Goal: Check status: Check status

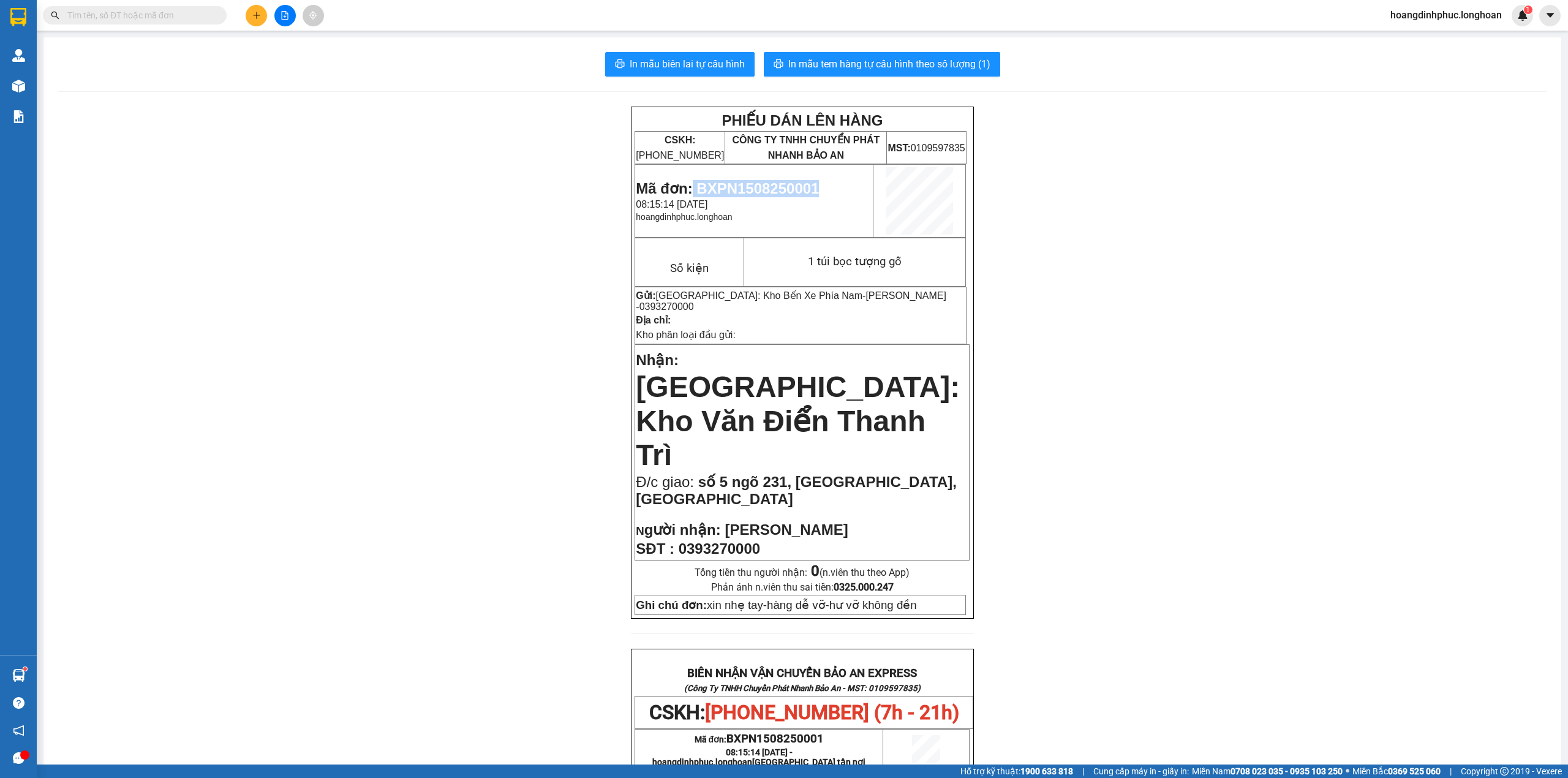
drag, startPoint x: 690, startPoint y: 188, endPoint x: 816, endPoint y: 193, distance: 126.1
click at [816, 193] on p "Mã đơn: BXPN1508250001" at bounding box center [754, 188] width 237 height 17
copy span "BXPN1508250001"
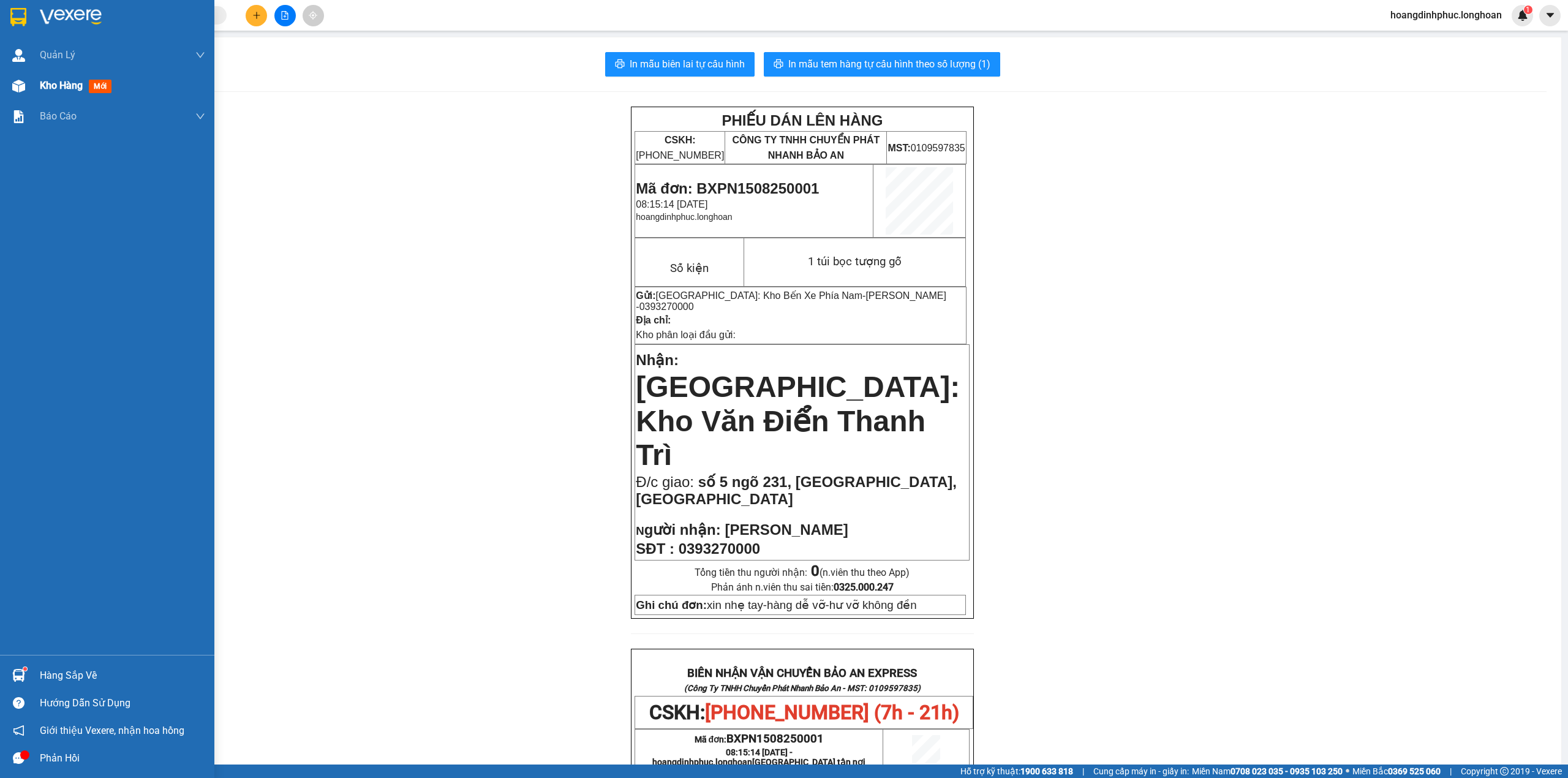
click at [27, 78] on div at bounding box center [19, 86] width 21 height 21
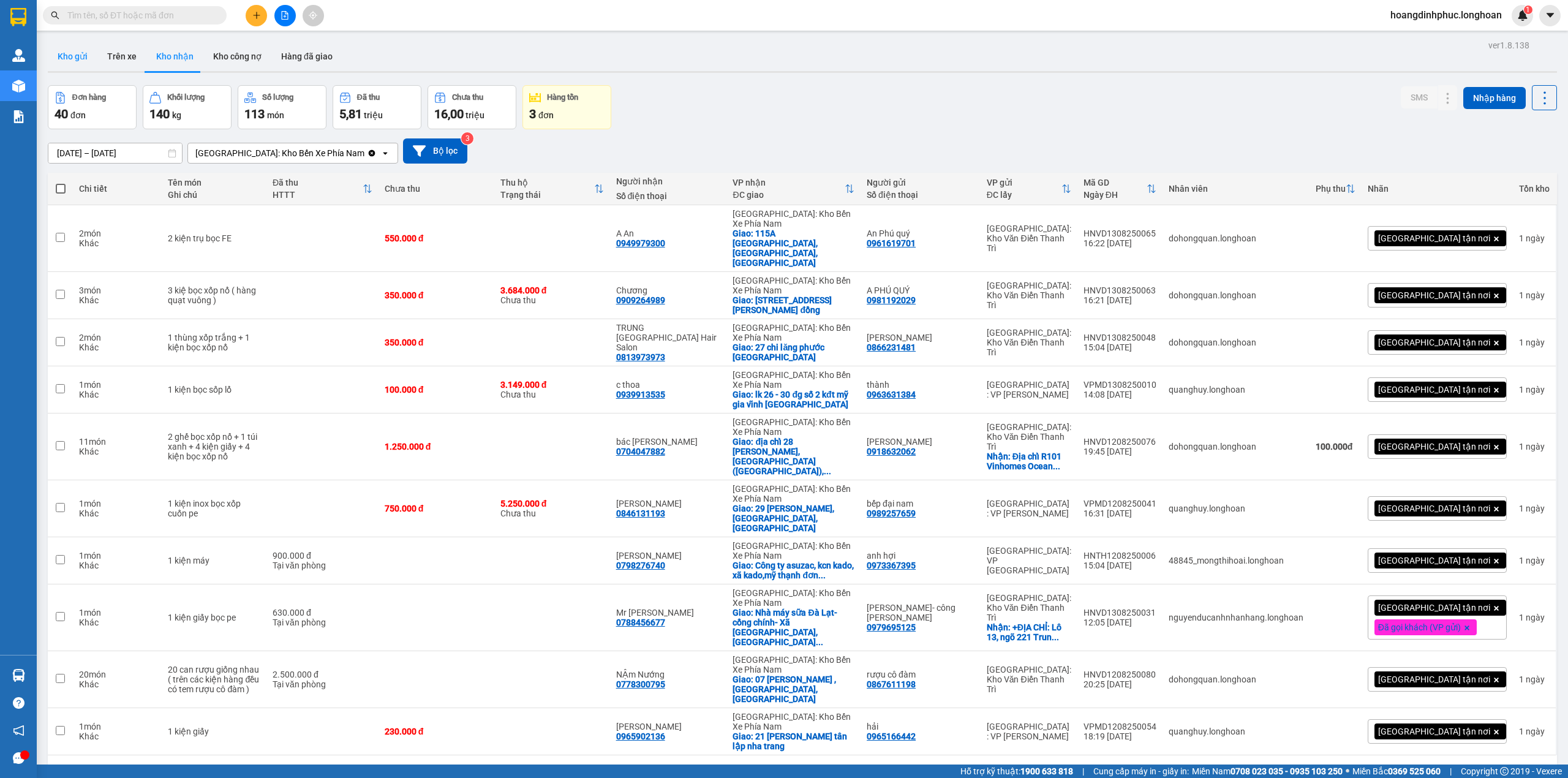
click at [72, 50] on button "Kho gửi" at bounding box center [72, 56] width 50 height 30
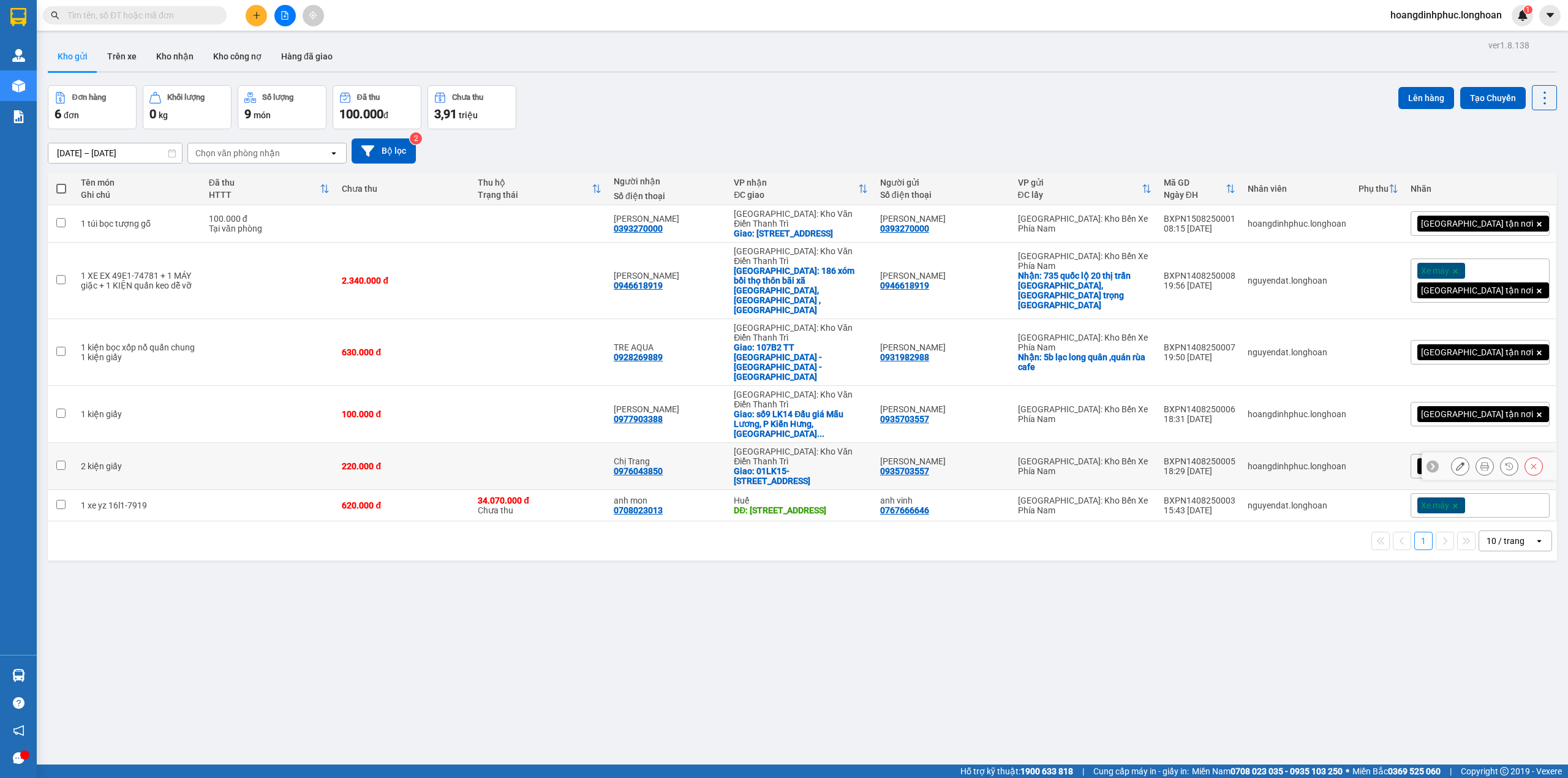
click at [1480, 462] on icon at bounding box center [1484, 466] width 8 height 8
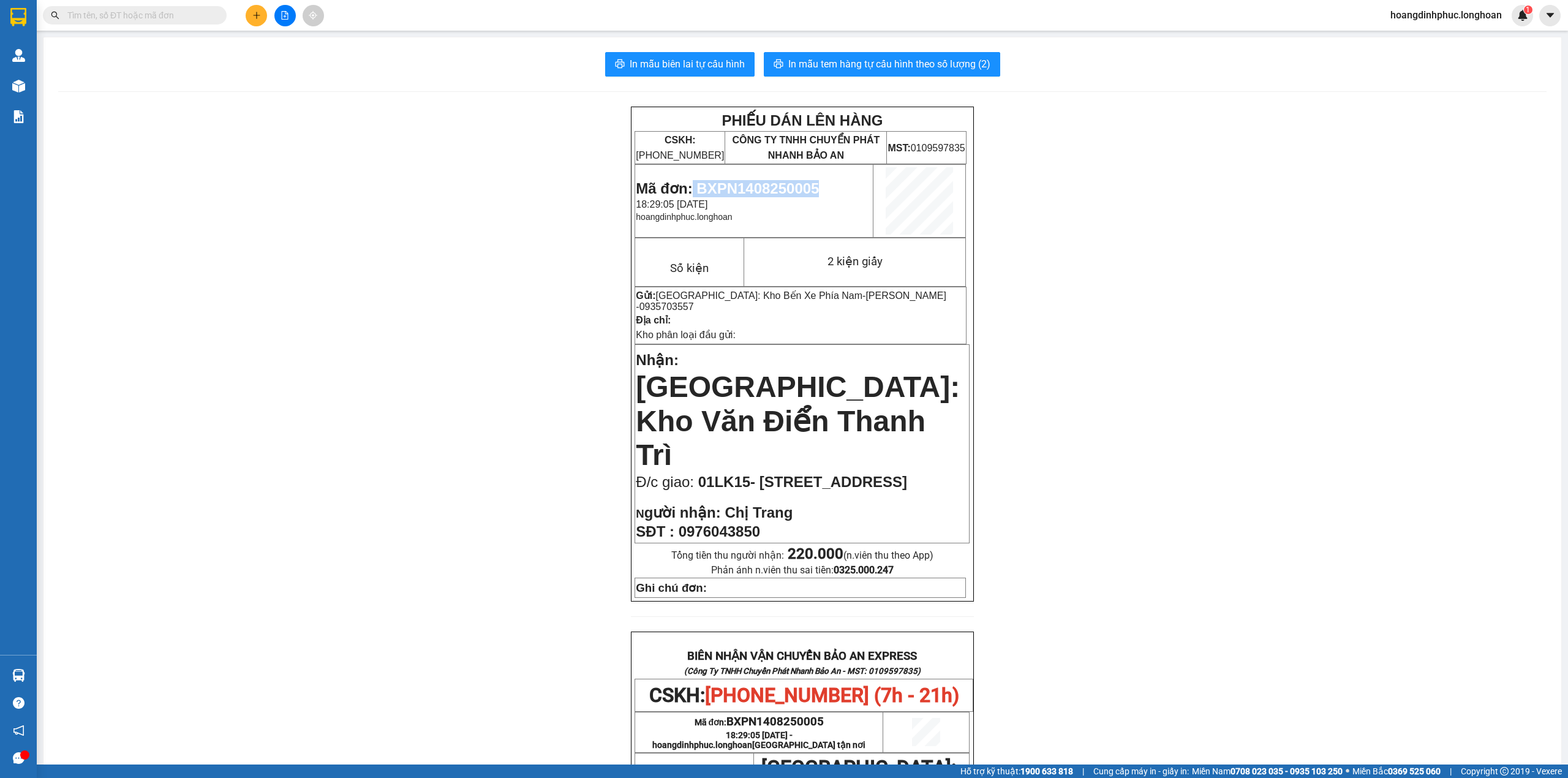
drag, startPoint x: 690, startPoint y: 188, endPoint x: 820, endPoint y: 190, distance: 130.0
click at [820, 190] on p "Mã đơn: BXPN1408250005" at bounding box center [754, 188] width 237 height 17
copy span "BXPN1408250005"
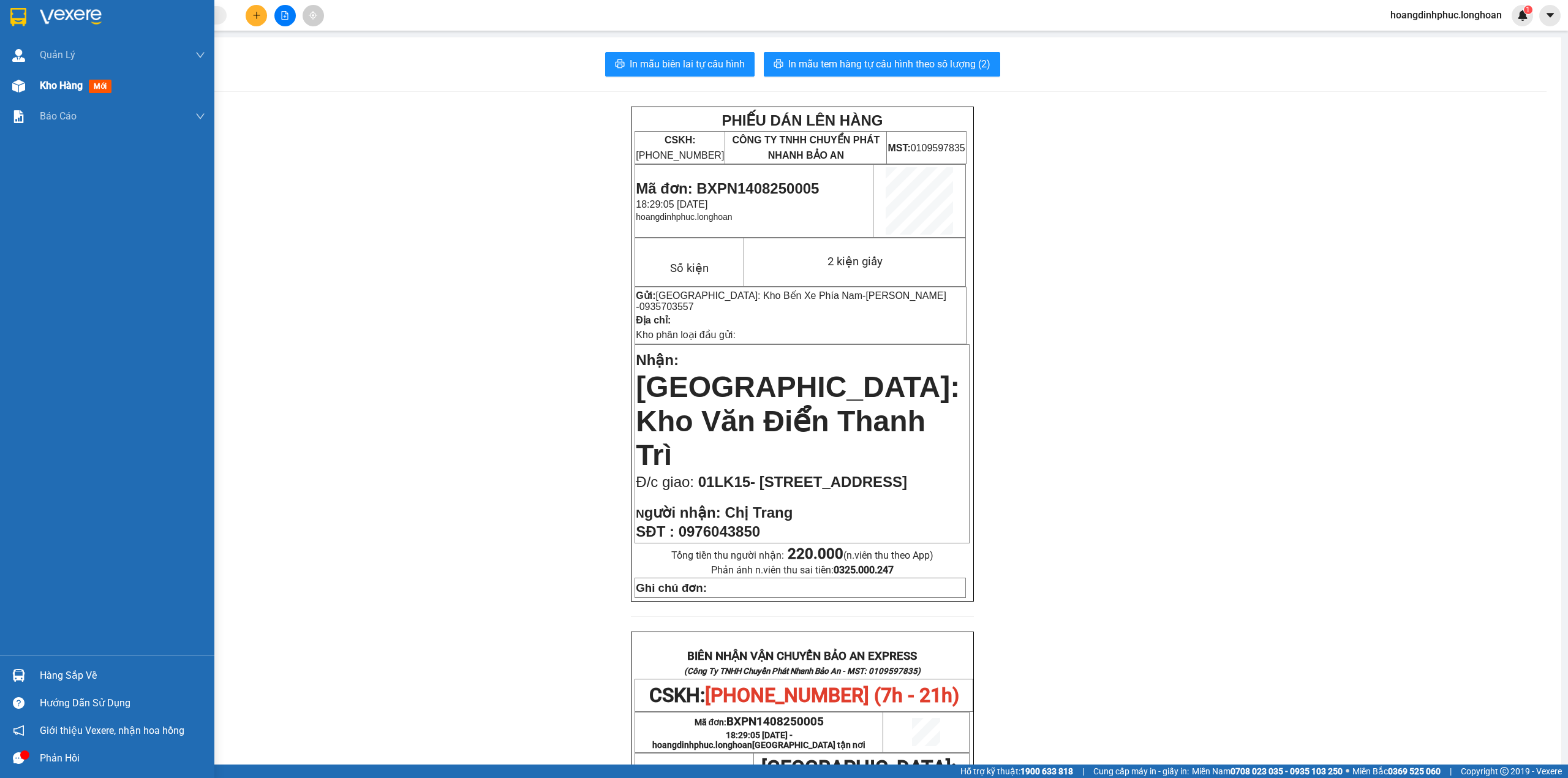
click at [25, 77] on div at bounding box center [19, 86] width 21 height 21
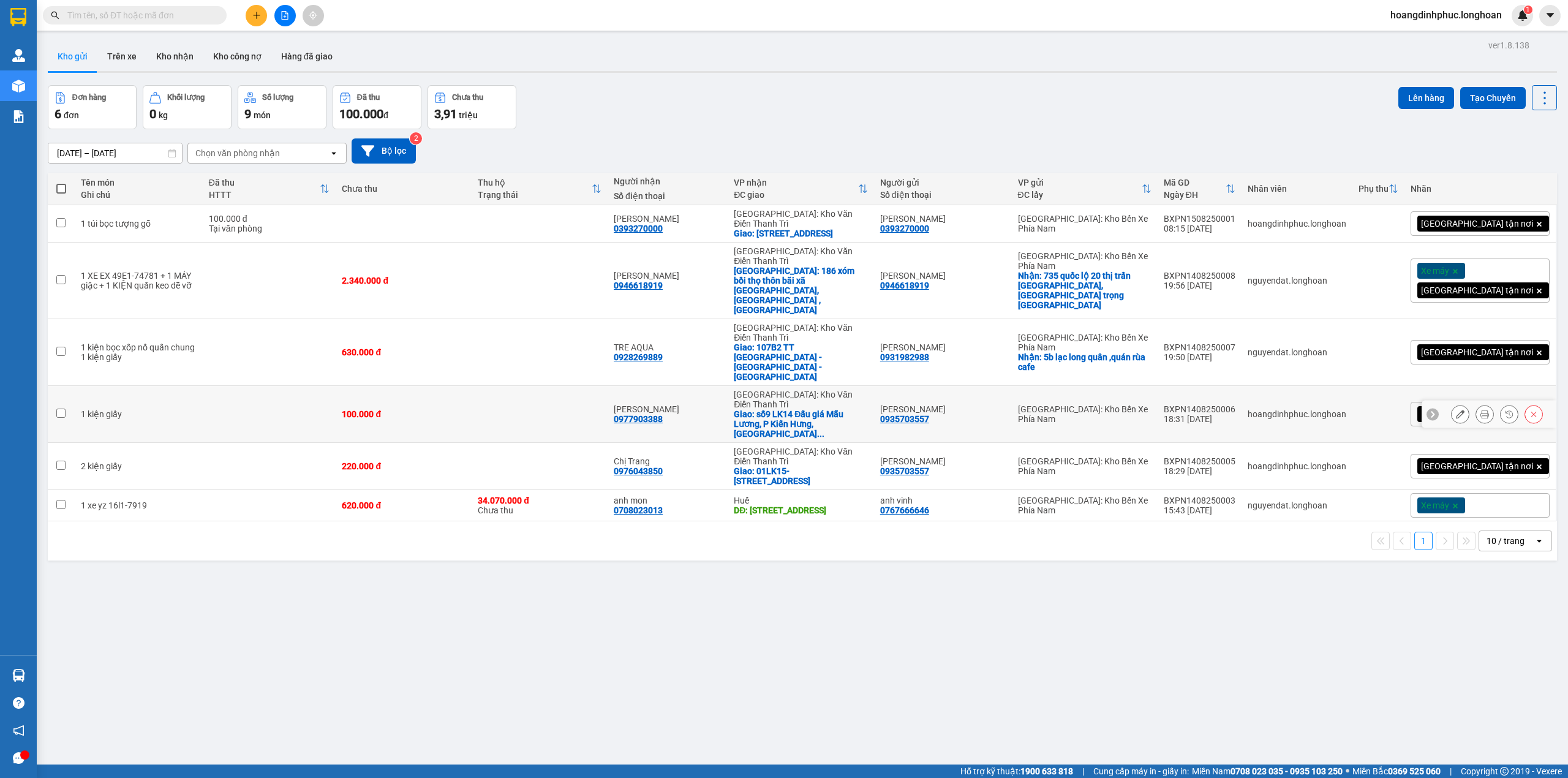
click at [1476, 404] on button at bounding box center [1484, 414] width 17 height 21
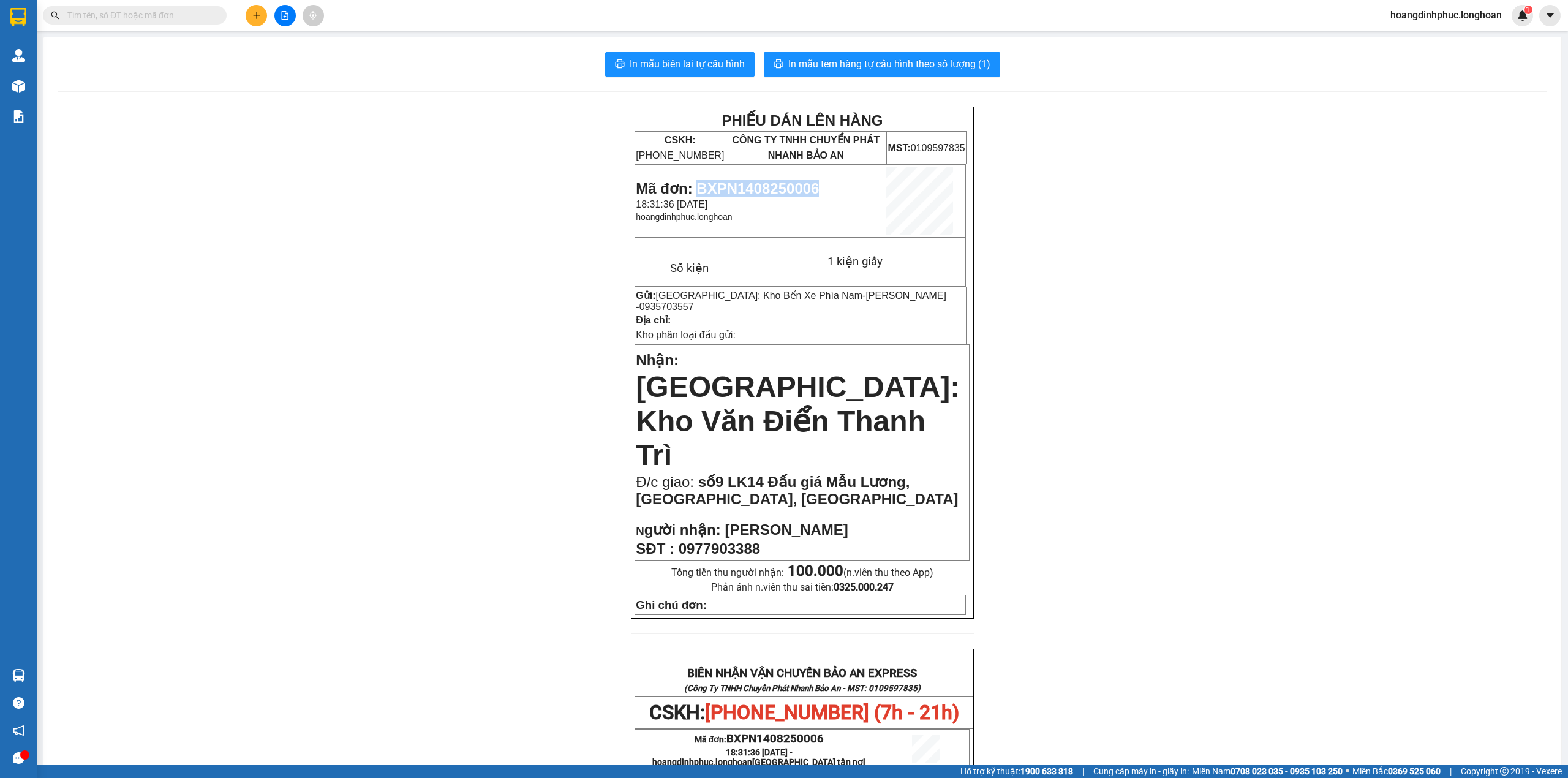
drag, startPoint x: 693, startPoint y: 187, endPoint x: 816, endPoint y: 186, distance: 123.0
click at [816, 186] on p "Mã đơn: BXPN1408250006" at bounding box center [754, 188] width 237 height 17
copy span "BXPN1408250006"
